Goal: Task Accomplishment & Management: Manage account settings

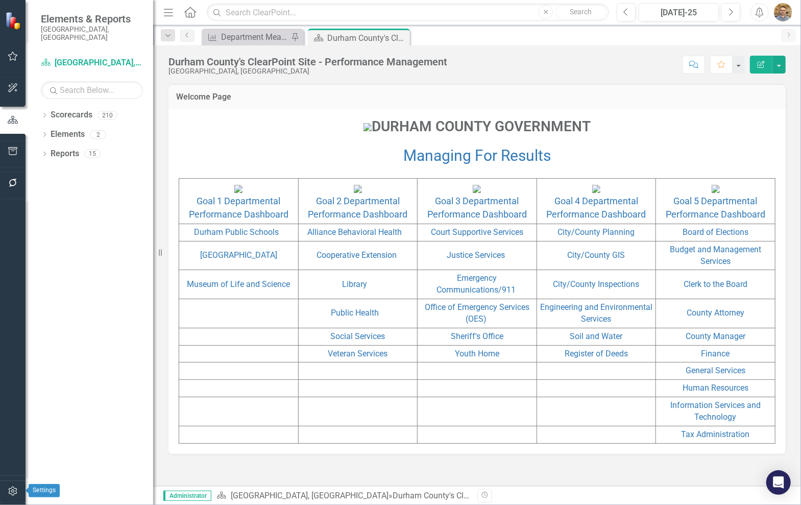
click at [11, 492] on icon "button" at bounding box center [13, 491] width 11 height 8
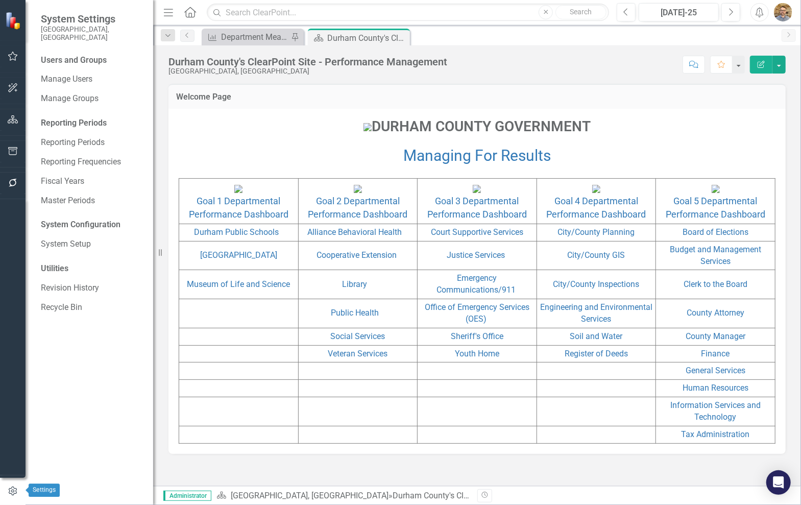
click at [11, 492] on icon "button" at bounding box center [12, 491] width 11 height 9
click at [62, 239] on link "System Setup" at bounding box center [92, 245] width 102 height 12
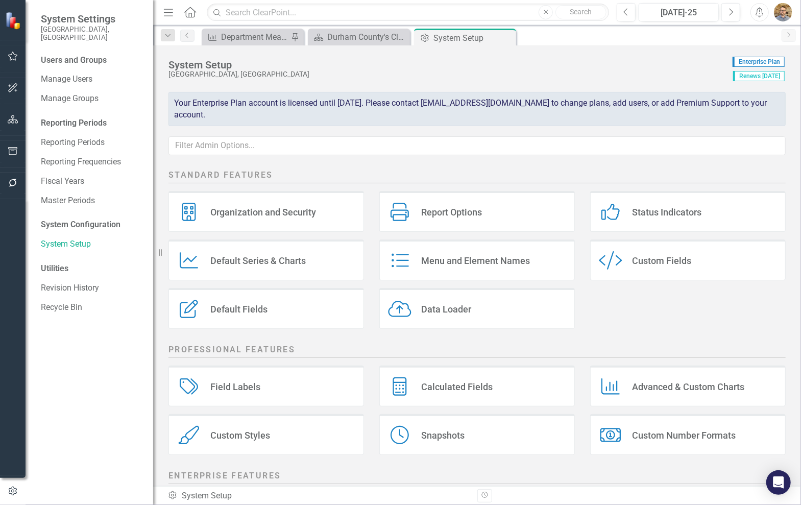
click at [265, 384] on div "Field Labels Field Labels" at bounding box center [267, 386] width 196 height 41
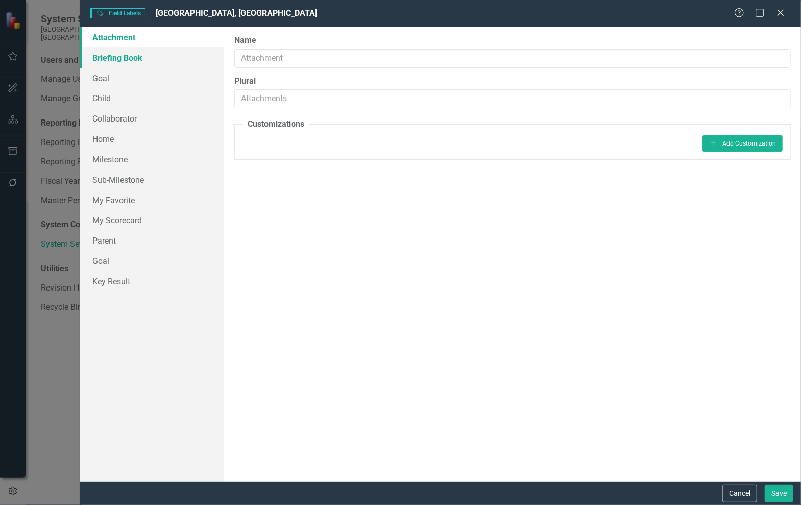
click at [101, 51] on link "Briefing Book" at bounding box center [152, 58] width 144 height 20
click at [778, 20] on div "Field Labels Field Labels [GEOGRAPHIC_DATA], [GEOGRAPHIC_DATA] Help Maximize Cl…" at bounding box center [440, 13] width 721 height 27
click at [779, 15] on icon "Close" at bounding box center [780, 13] width 13 height 10
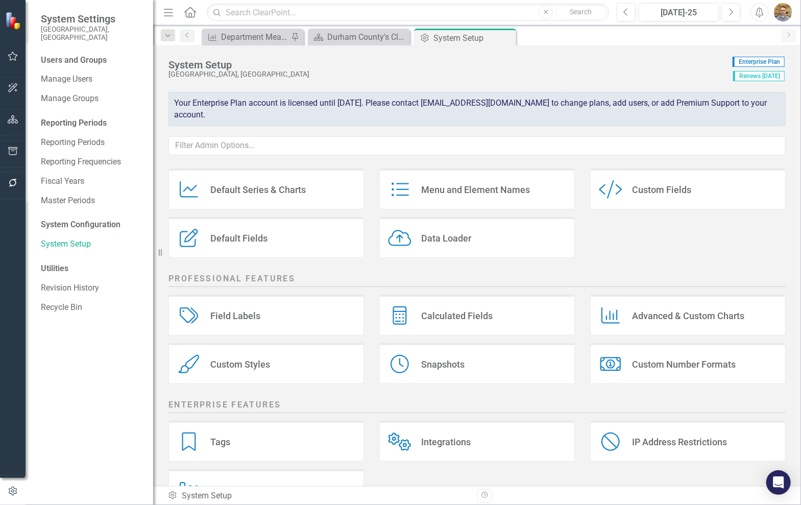
scroll to position [108, 0]
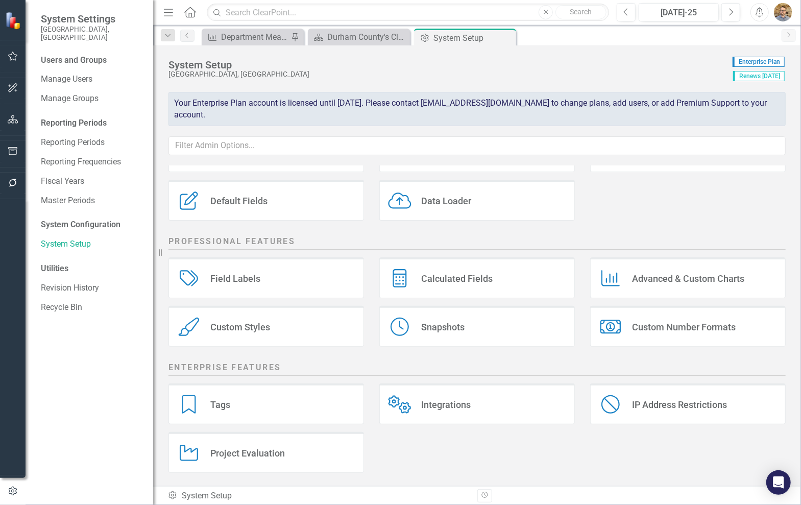
click at [315, 398] on div "Tags Tags" at bounding box center [267, 404] width 196 height 41
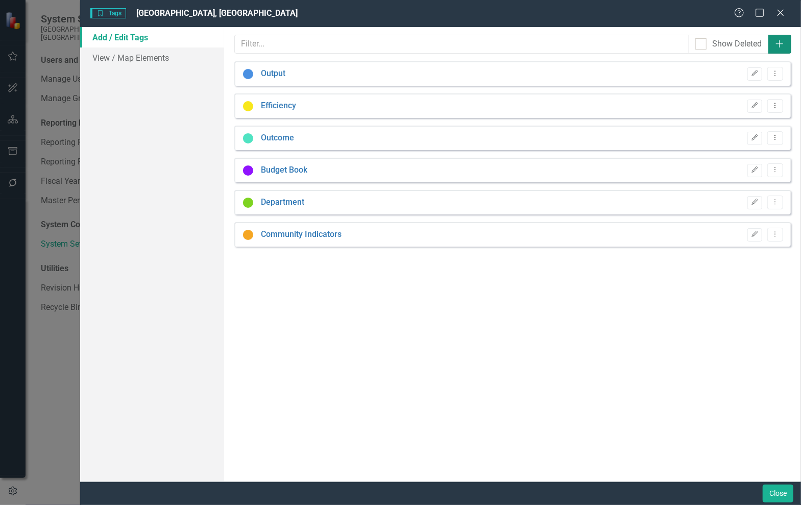
click at [779, 40] on icon "Add" at bounding box center [780, 44] width 10 height 8
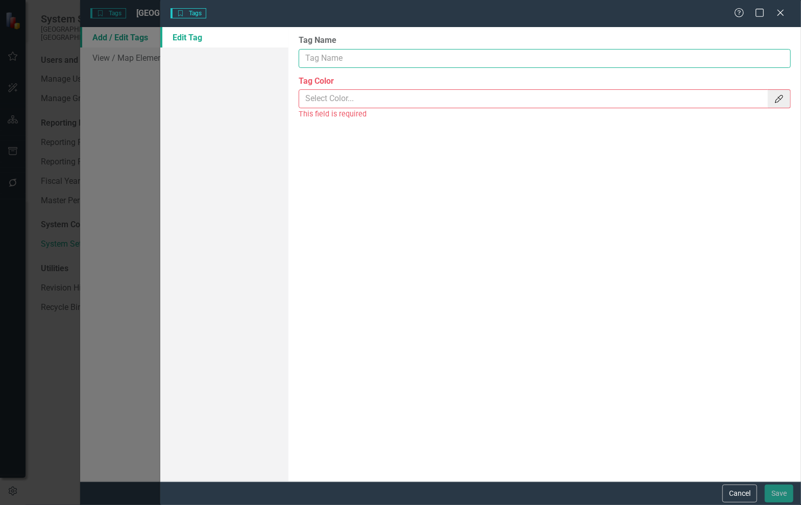
click at [393, 59] on input "Tag Name" at bounding box center [545, 58] width 492 height 19
type input "Dco Forward 2029 Strategic Plan"
click at [482, 141] on div "Tag Name Dco Forward 2029 Strategic Plan Tag Color Color Picker This field is r…" at bounding box center [545, 254] width 513 height 455
click at [519, 103] on input "Tag Color" at bounding box center [534, 98] width 470 height 19
click at [780, 99] on icon "Color Picker" at bounding box center [779, 99] width 10 height 8
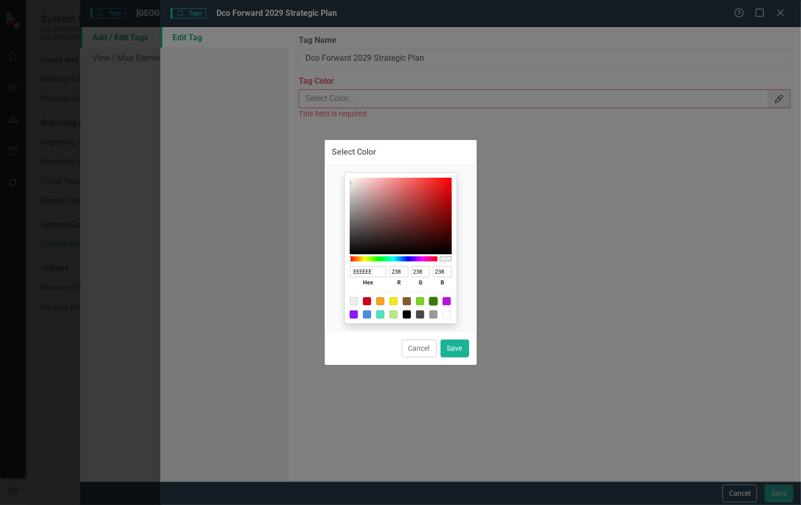
click at [432, 304] on div at bounding box center [434, 301] width 8 height 8
type input "417505"
type input "65"
type input "117"
type input "5"
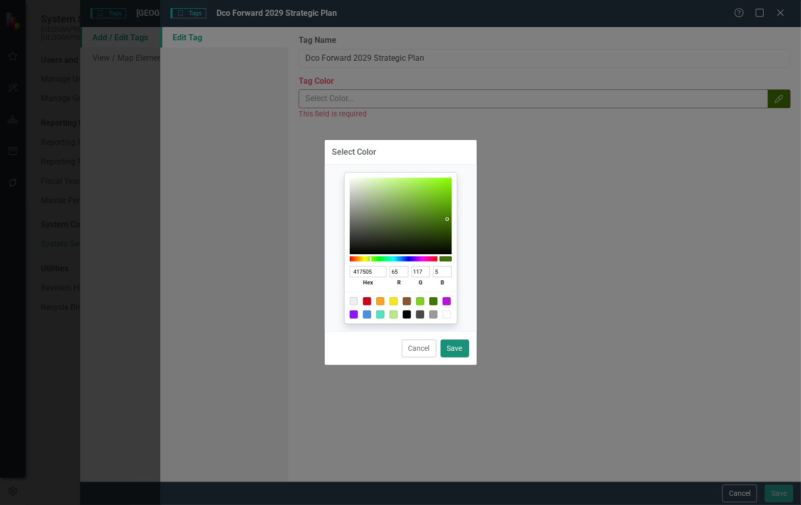
click at [456, 352] on button "Save" at bounding box center [455, 349] width 29 height 18
type input "#417505"
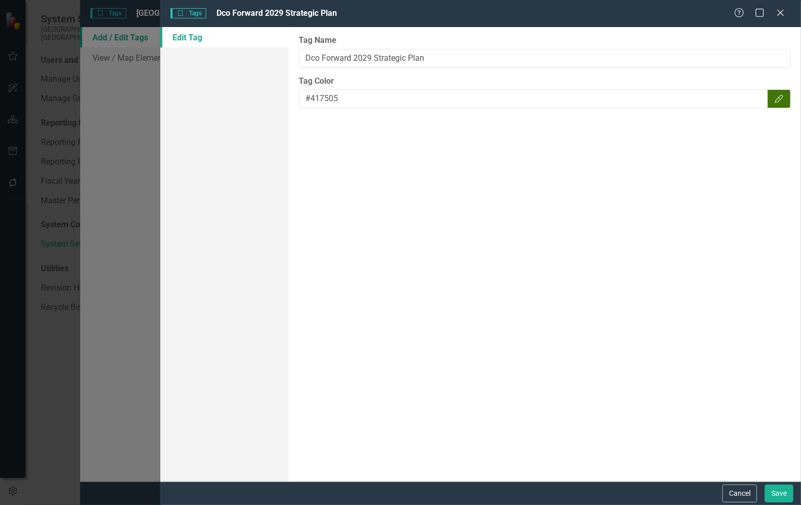
click at [790, 504] on div "Cancel Save" at bounding box center [480, 493] width 641 height 23
click at [785, 498] on button "Save" at bounding box center [779, 494] width 29 height 18
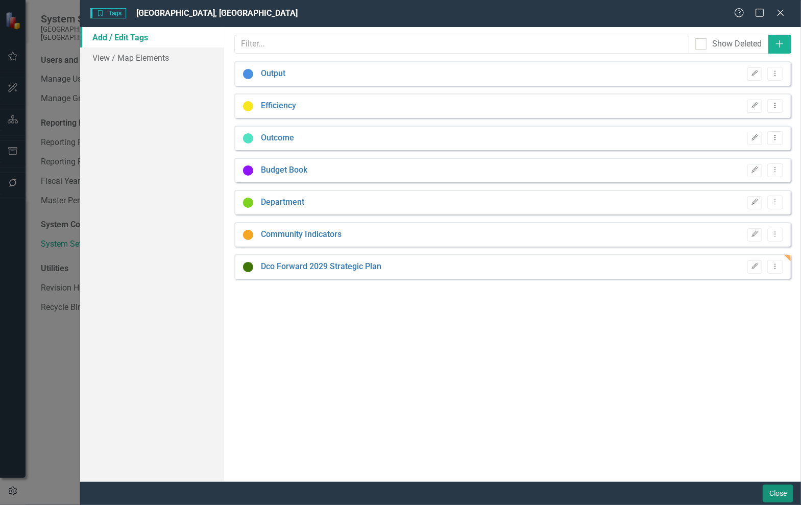
click at [776, 495] on button "Close" at bounding box center [778, 494] width 31 height 18
